Goal: Find contact information: Find contact information

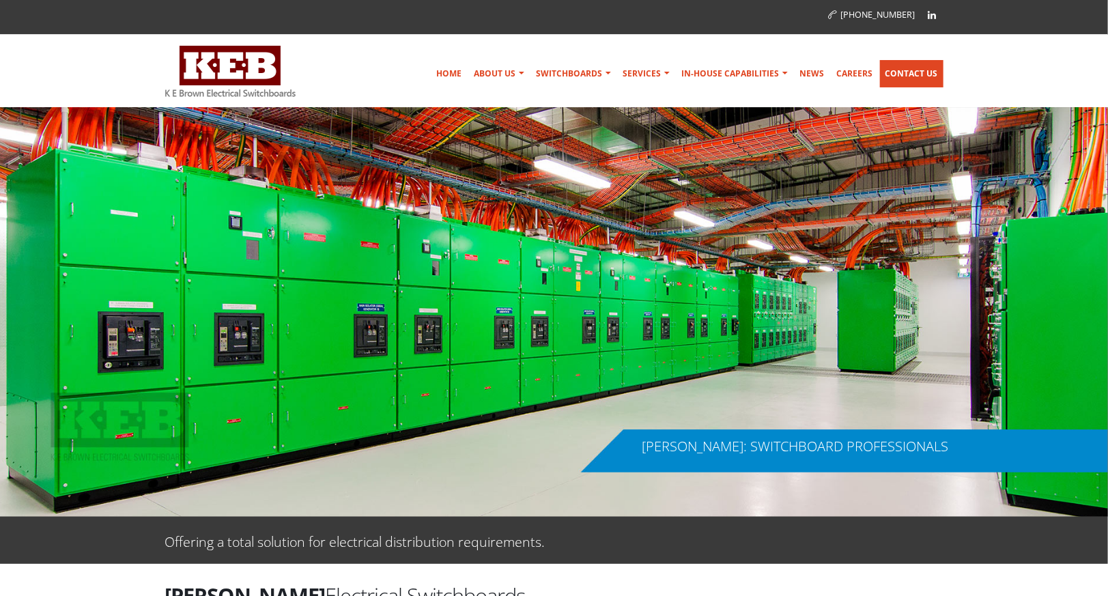
click at [913, 79] on link "Contact Us" at bounding box center [911, 73] width 63 height 27
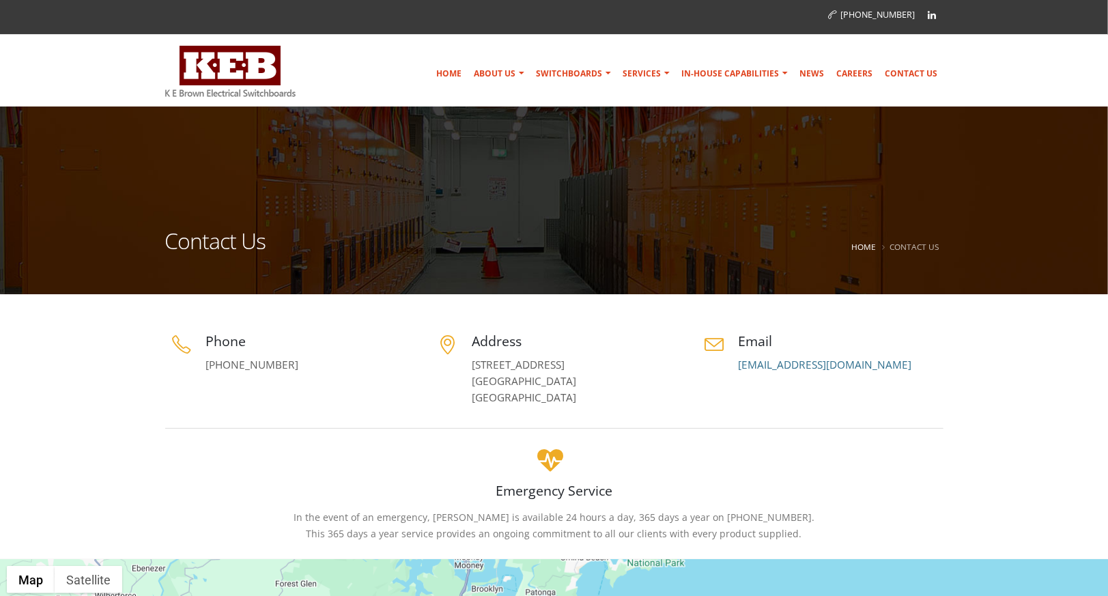
drag, startPoint x: 465, startPoint y: 363, endPoint x: 533, endPoint y: 383, distance: 70.4
click at [533, 383] on div "Address [STREET_ADDRESS]" at bounding box center [554, 369] width 246 height 74
copy link "[STREET_ADDRESS]"
drag, startPoint x: 160, startPoint y: 93, endPoint x: 175, endPoint y: 93, distance: 15.7
click at [176, 93] on div "Home About Us Australian Made Mission & Values Community Support Company Histor…" at bounding box center [554, 71] width 799 height 59
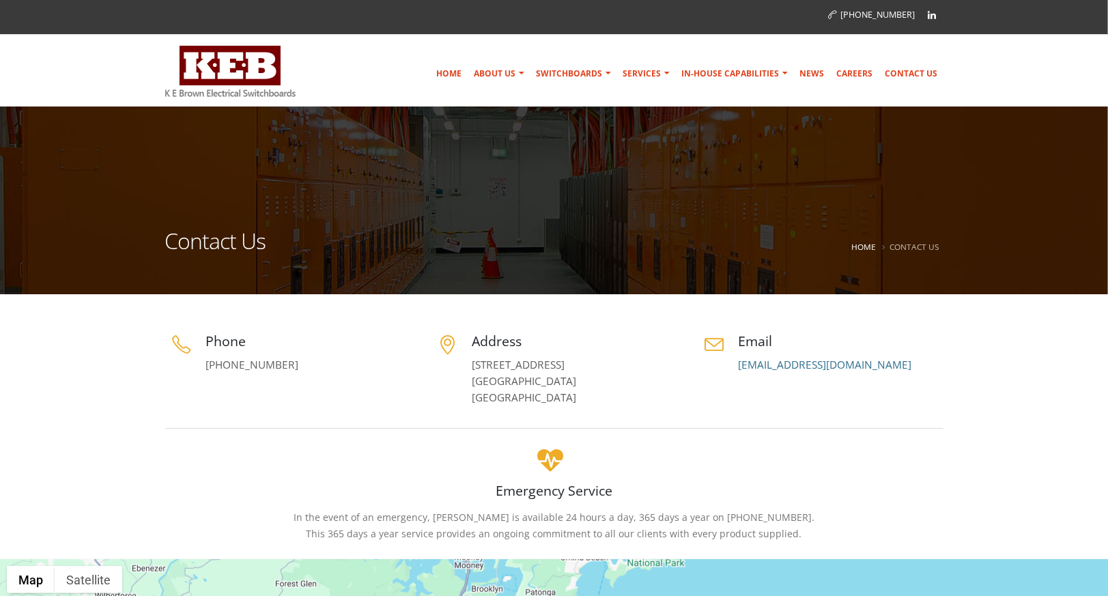
drag, startPoint x: 161, startPoint y: 92, endPoint x: 265, endPoint y: 102, distance: 104.2
click at [265, 102] on div "[PHONE_NUMBER] Home About Us Australian Made Mission & Values Community Support…" at bounding box center [554, 53] width 1108 height 107
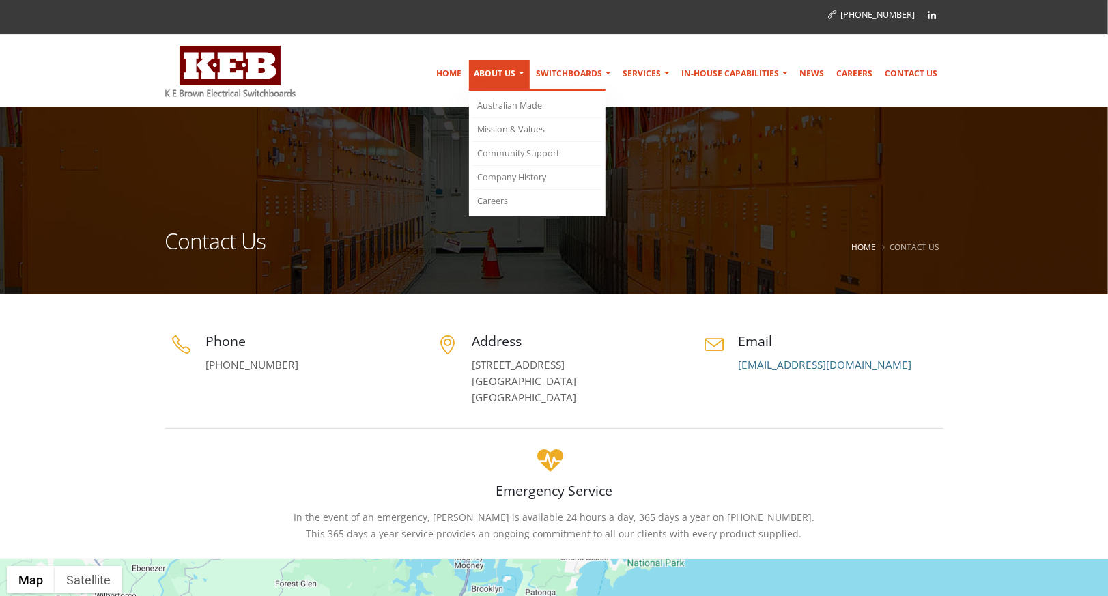
click at [506, 74] on link "About Us" at bounding box center [499, 75] width 61 height 31
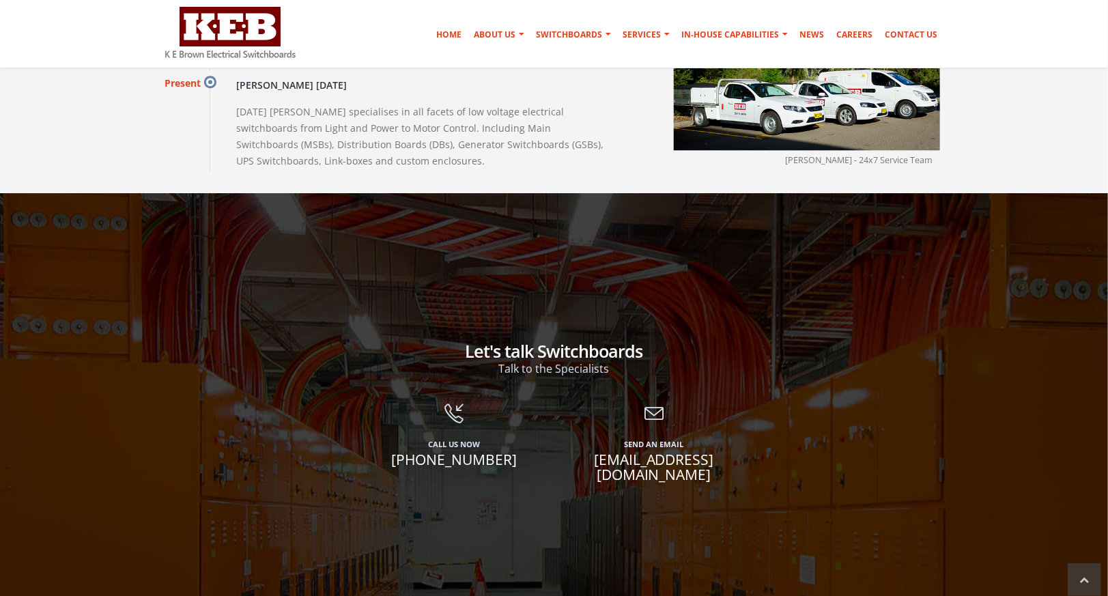
scroll to position [2322, 0]
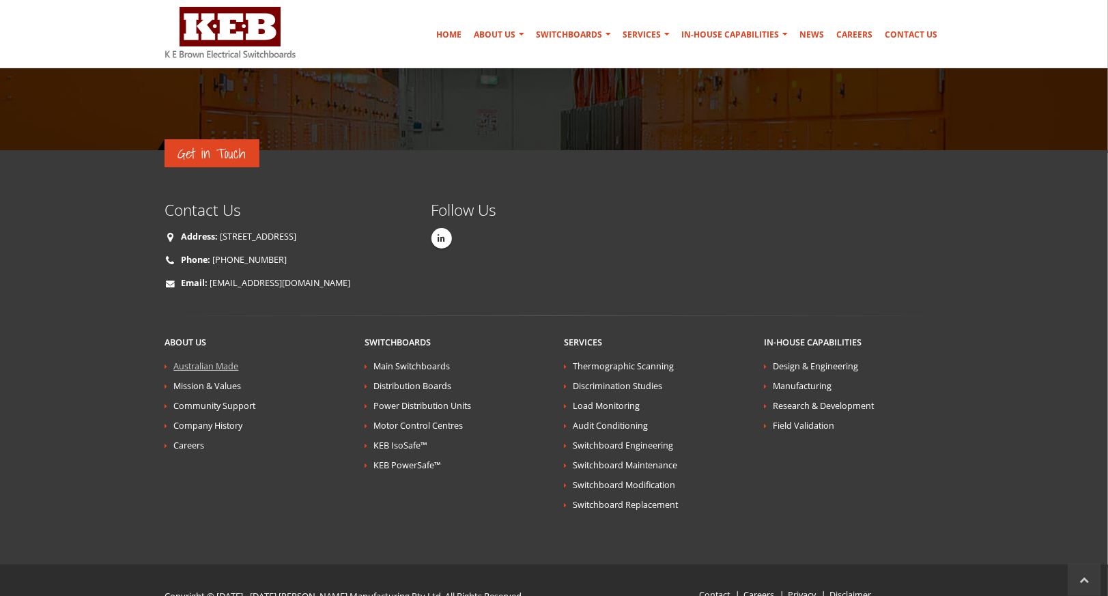
click at [224, 360] on link "Australian Made" at bounding box center [206, 366] width 65 height 12
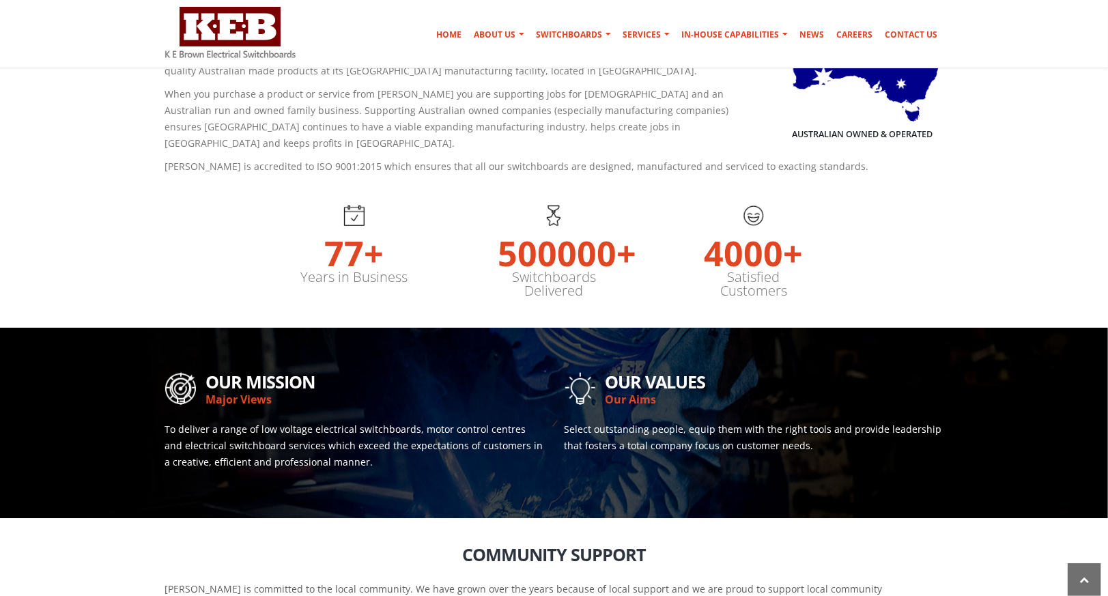
scroll to position [683, 0]
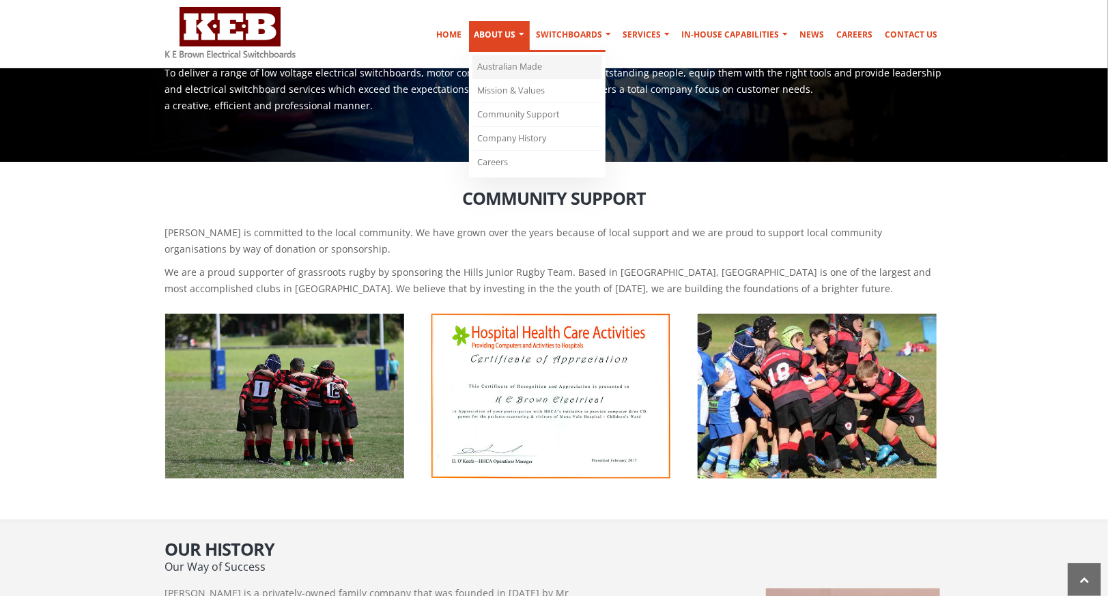
click at [508, 63] on link "Australian Made" at bounding box center [537, 67] width 130 height 24
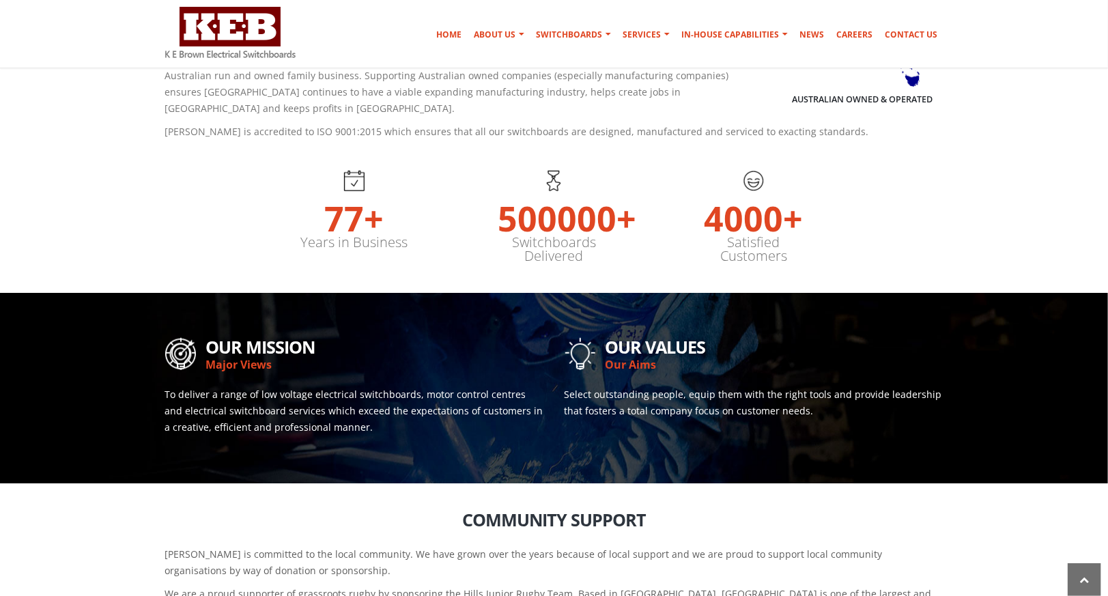
scroll to position [113, 0]
